Goal: Task Accomplishment & Management: Use online tool/utility

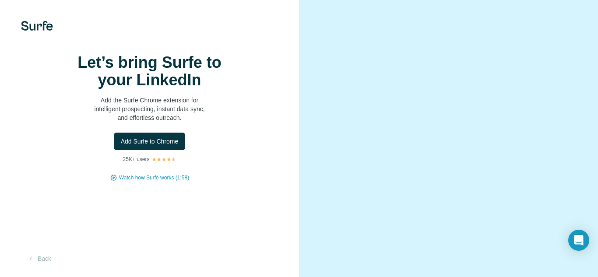
scroll to position [45, 0]
click at [156, 174] on span "Watch how Surfe works (1:58)" at bounding box center [154, 178] width 70 height 8
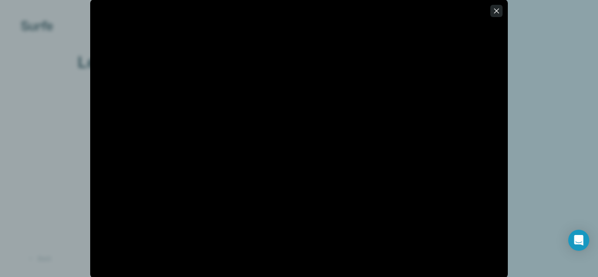
click at [498, 10] on icon "button" at bounding box center [496, 10] width 5 height 5
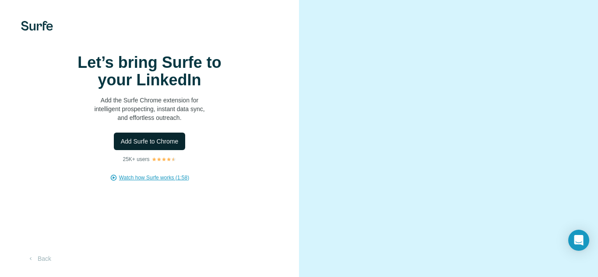
click at [139, 137] on span "Add Surfe to Chrome" at bounding box center [150, 141] width 58 height 9
